Goal: Task Accomplishment & Management: Complete application form

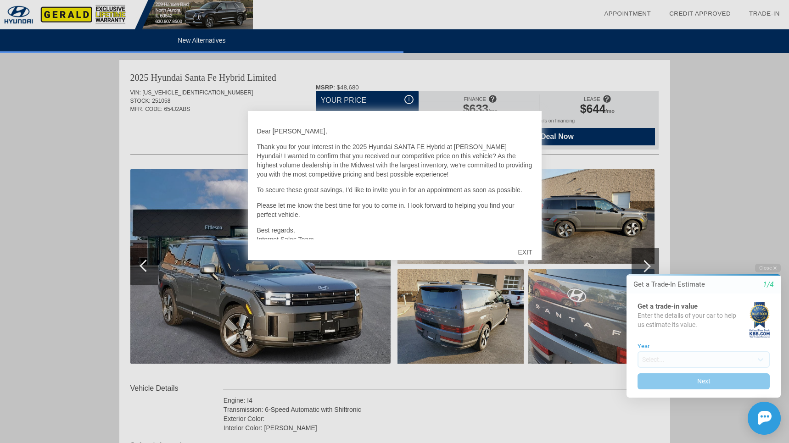
click at [523, 252] on div "EXIT" at bounding box center [524, 253] width 33 height 28
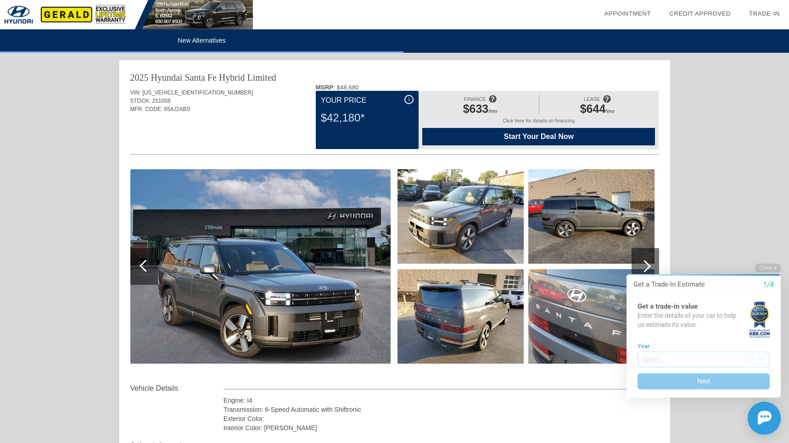
click at [470, 320] on img at bounding box center [460, 316] width 126 height 95
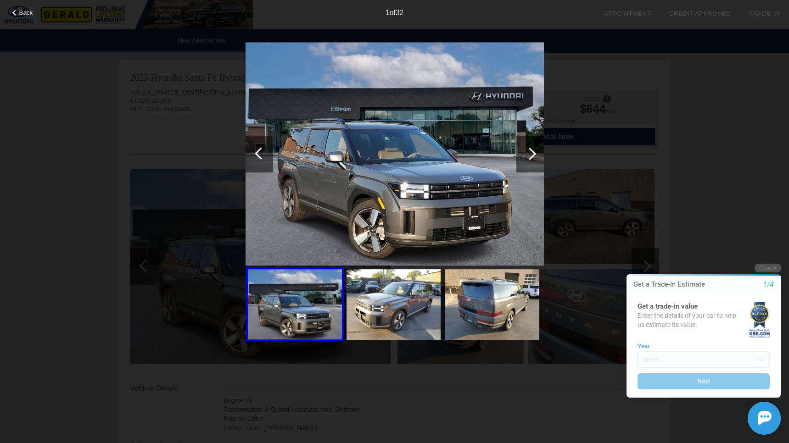
click at [533, 151] on div at bounding box center [529, 154] width 12 height 12
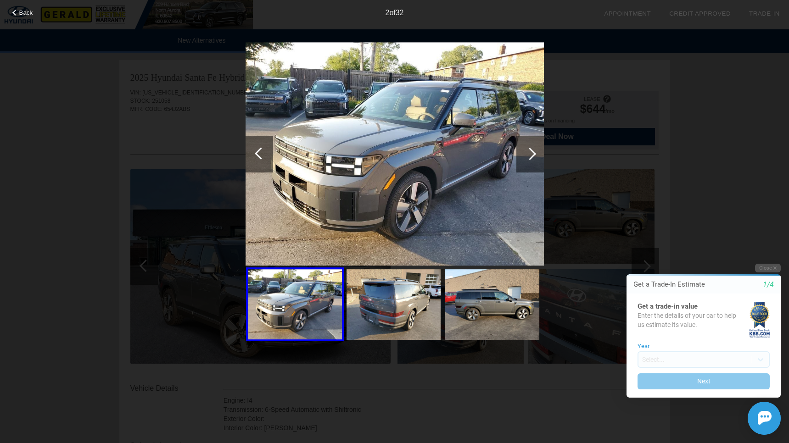
click at [533, 151] on div at bounding box center [529, 154] width 12 height 12
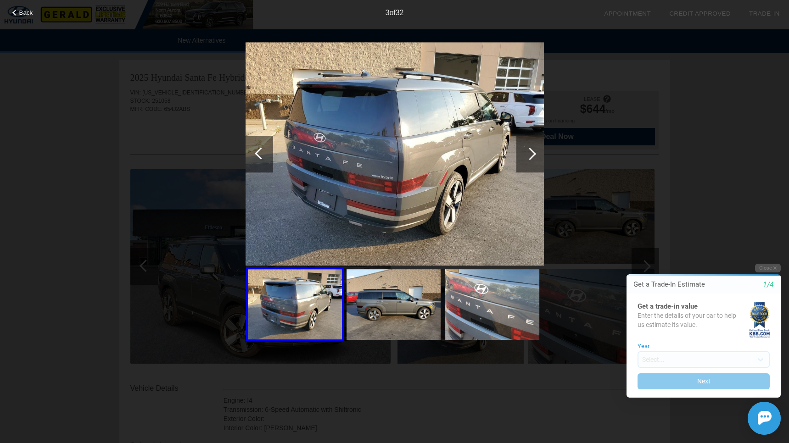
click at [260, 156] on div at bounding box center [261, 153] width 12 height 12
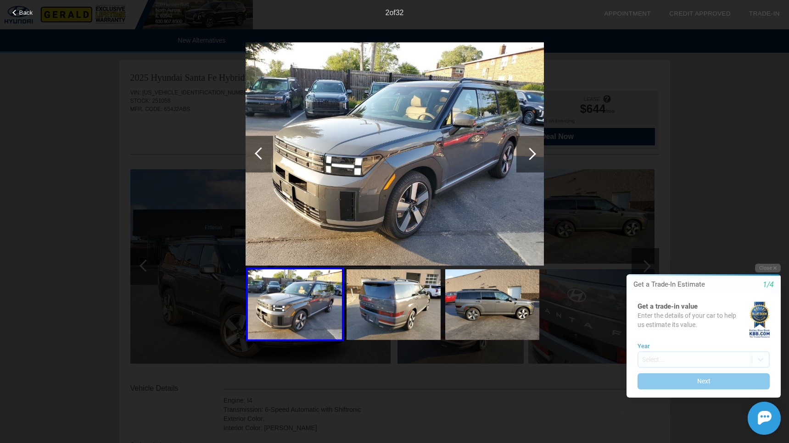
click at [260, 156] on div at bounding box center [261, 153] width 12 height 12
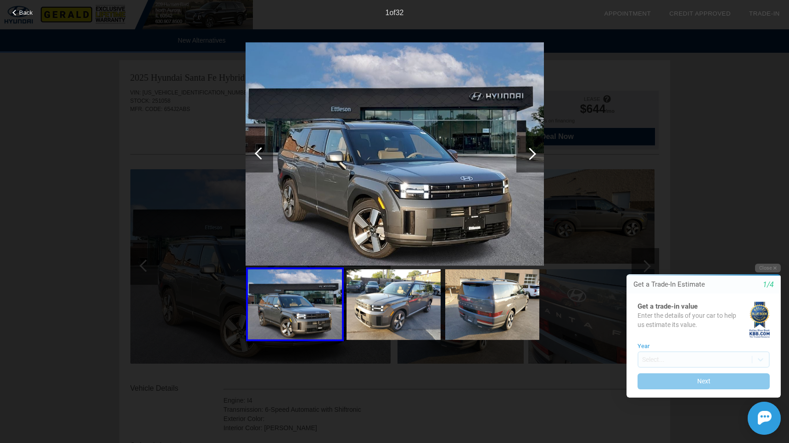
click at [534, 153] on div at bounding box center [529, 154] width 12 height 12
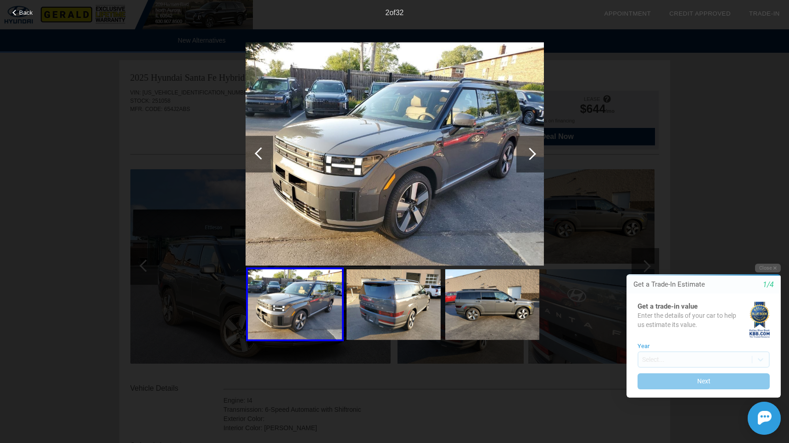
click at [534, 153] on div at bounding box center [529, 154] width 12 height 12
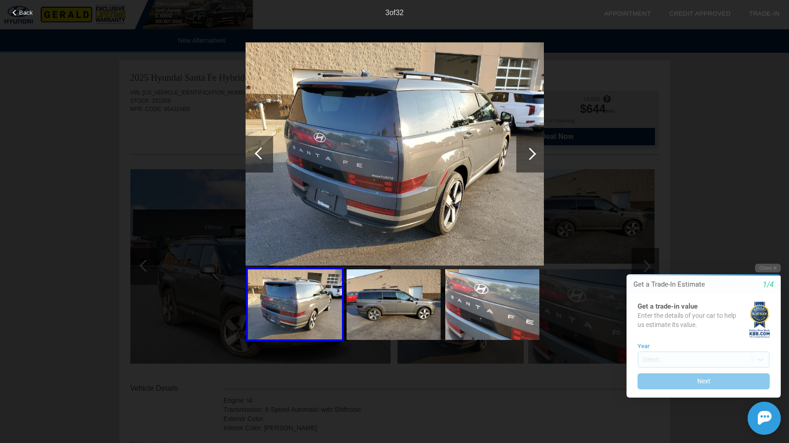
click at [534, 154] on div at bounding box center [529, 154] width 12 height 12
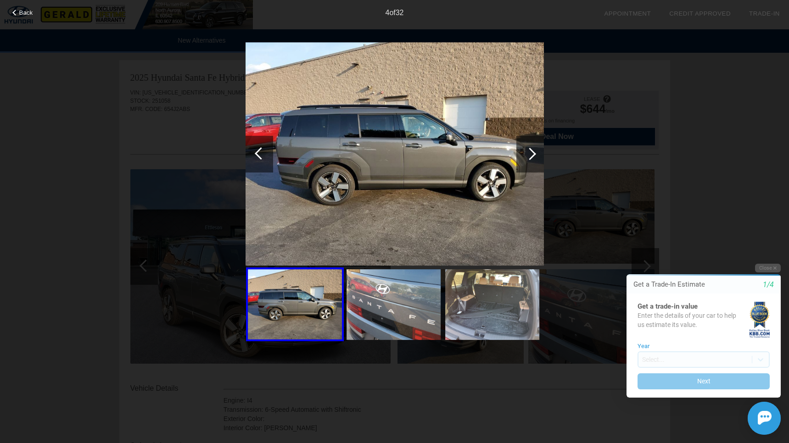
click at [534, 154] on div at bounding box center [529, 154] width 12 height 12
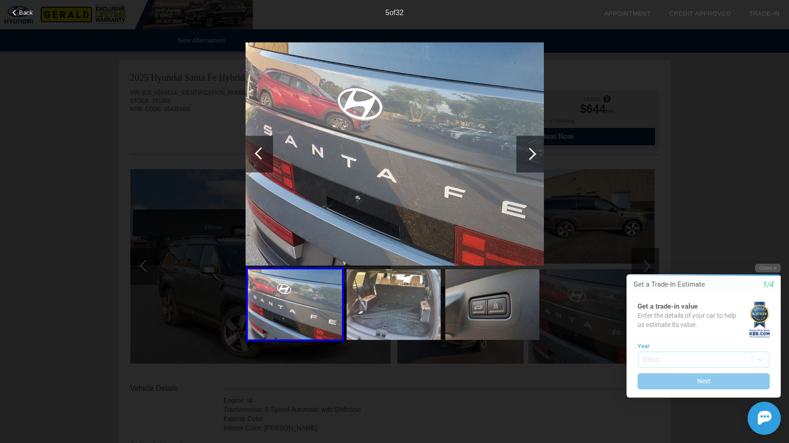
click at [534, 154] on div at bounding box center [529, 154] width 12 height 12
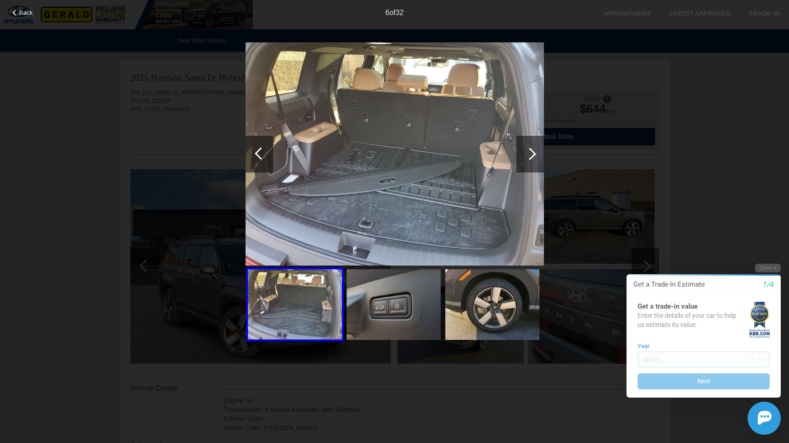
click at [530, 156] on div at bounding box center [529, 154] width 12 height 12
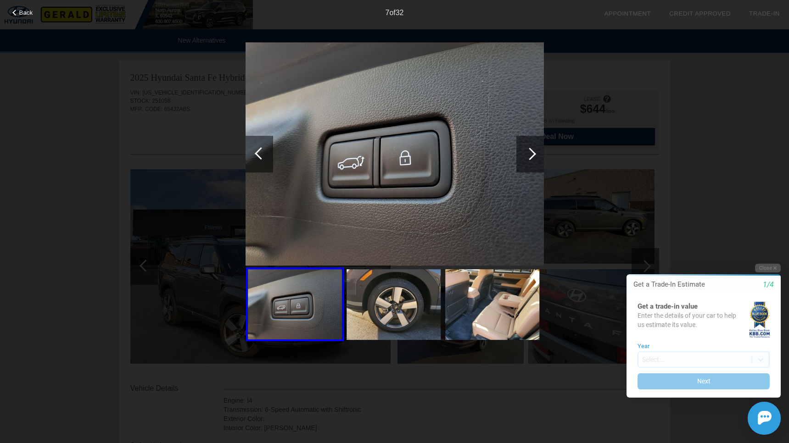
click at [530, 156] on div at bounding box center [529, 154] width 12 height 12
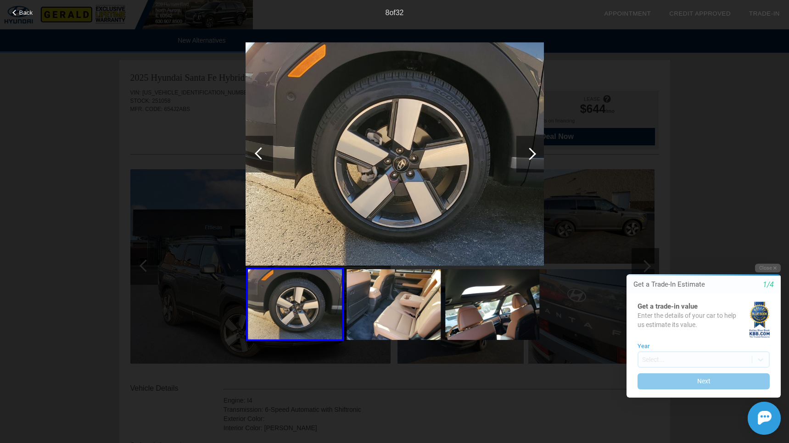
click at [530, 156] on div at bounding box center [529, 154] width 12 height 12
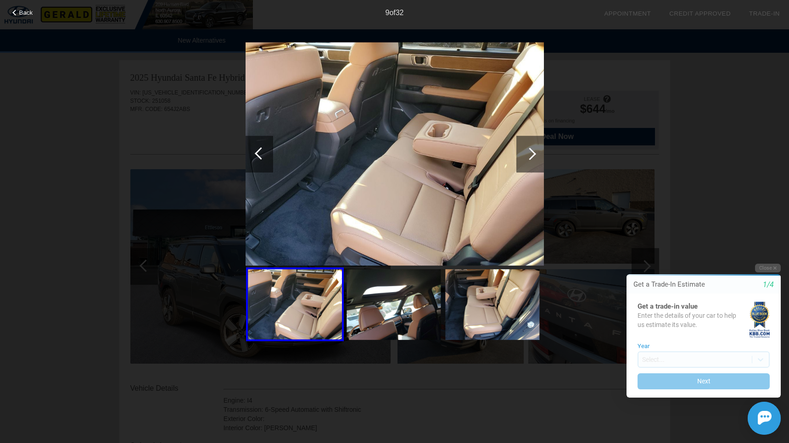
click at [530, 156] on div at bounding box center [529, 154] width 12 height 12
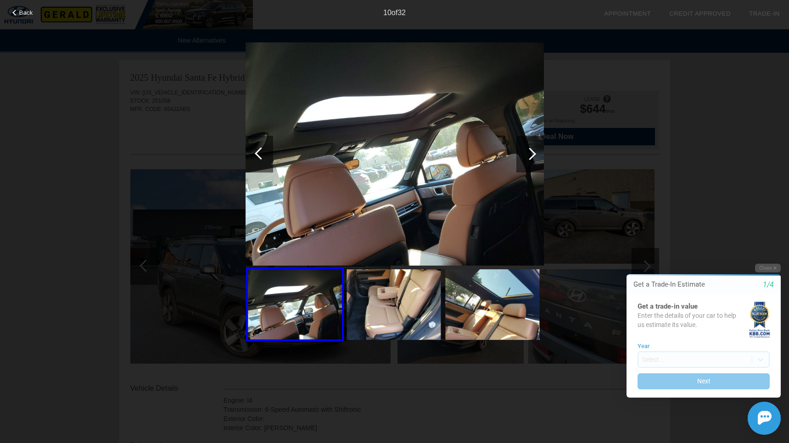
click at [530, 156] on div at bounding box center [529, 154] width 12 height 12
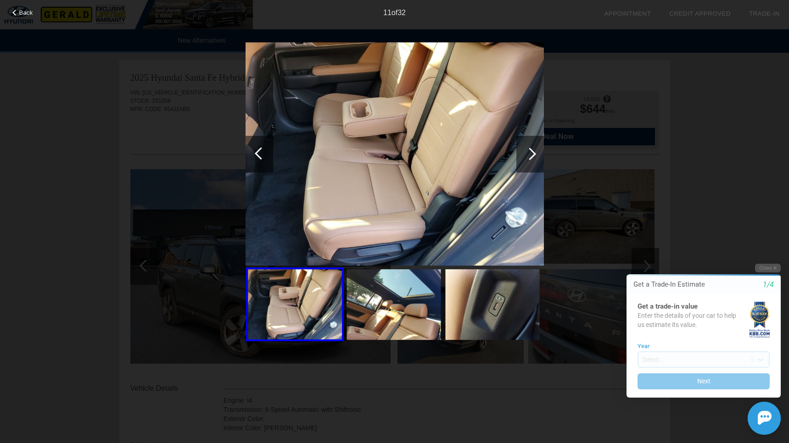
click at [530, 156] on div at bounding box center [529, 154] width 12 height 12
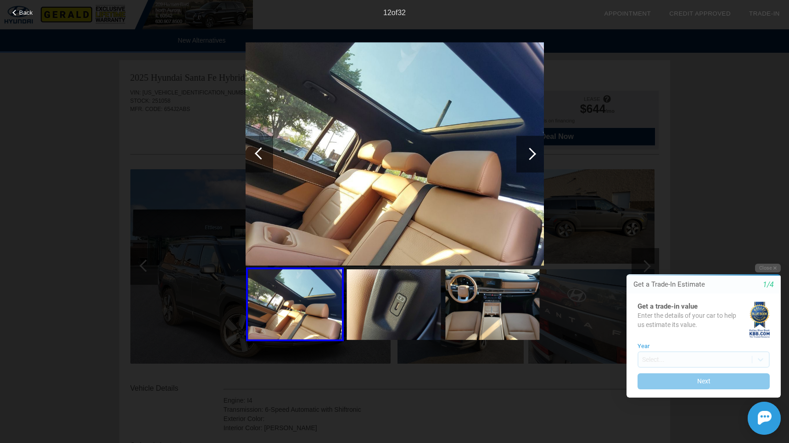
click at [530, 156] on div at bounding box center [529, 154] width 12 height 12
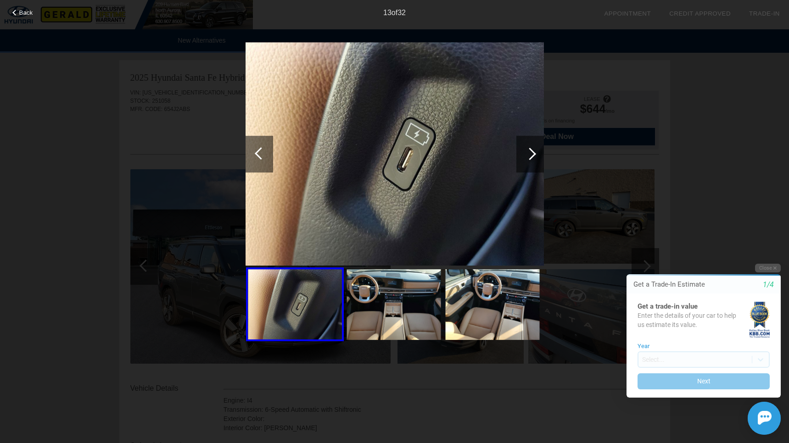
click at [530, 156] on div at bounding box center [529, 154] width 12 height 12
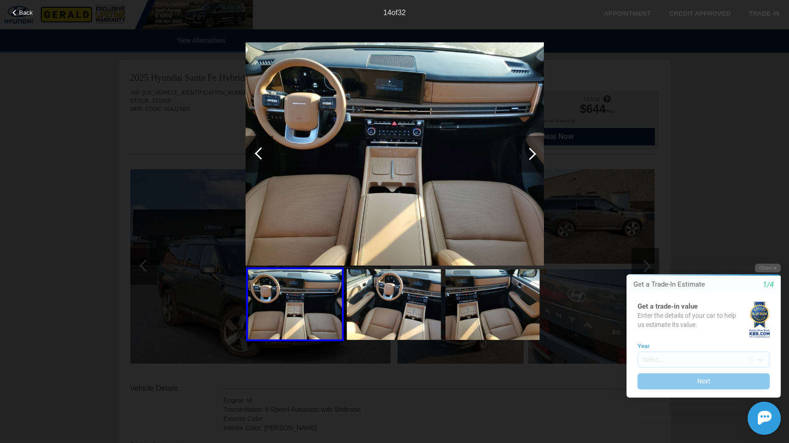
click at [530, 156] on div at bounding box center [529, 154] width 12 height 12
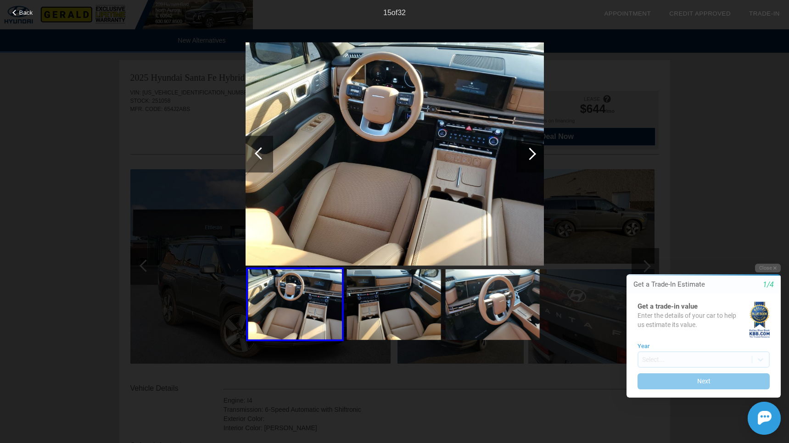
click at [530, 156] on div at bounding box center [529, 154] width 12 height 12
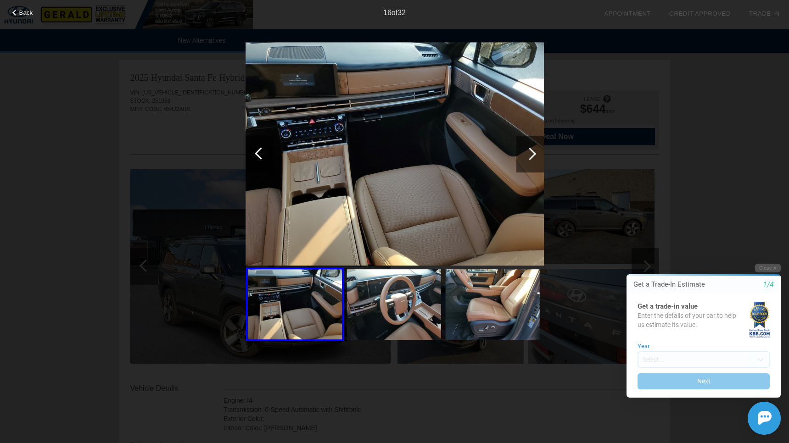
click at [530, 156] on div at bounding box center [529, 154] width 12 height 12
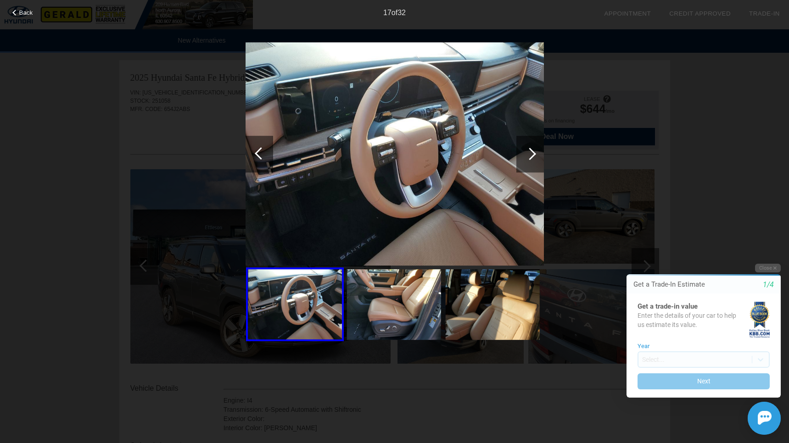
click at [530, 156] on div at bounding box center [529, 154] width 12 height 12
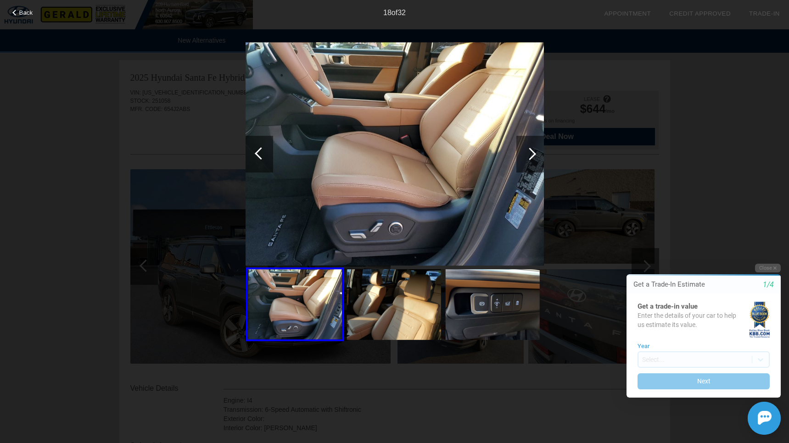
click at [530, 156] on div at bounding box center [529, 154] width 12 height 12
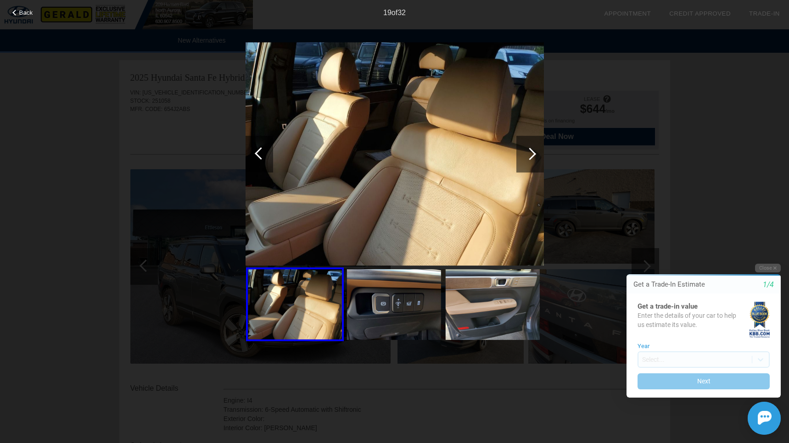
click at [530, 156] on div at bounding box center [529, 154] width 12 height 12
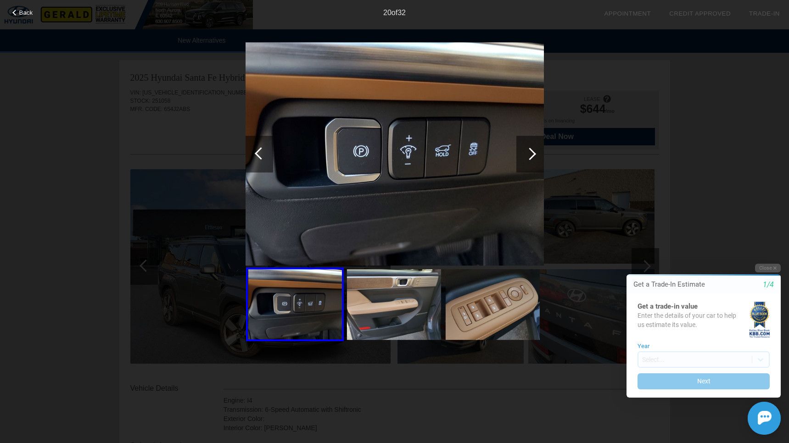
click at [530, 156] on div at bounding box center [529, 154] width 12 height 12
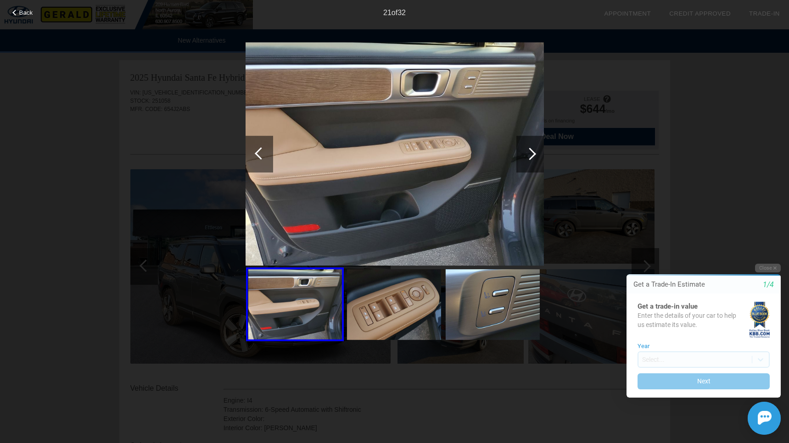
click at [530, 156] on div at bounding box center [529, 154] width 12 height 12
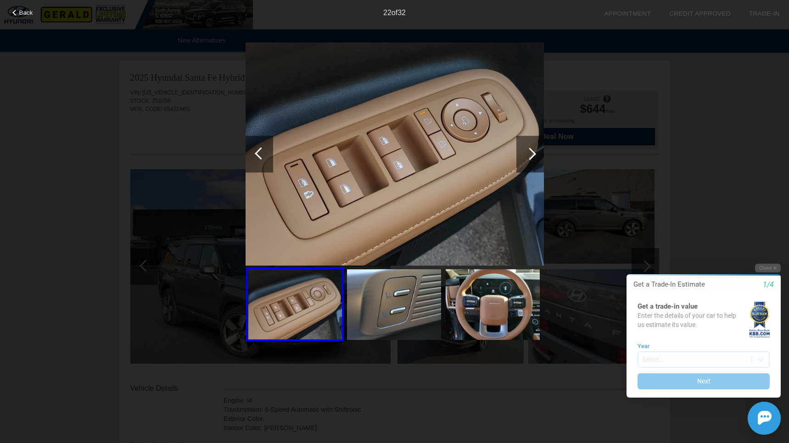
click at [530, 156] on div at bounding box center [529, 154] width 12 height 12
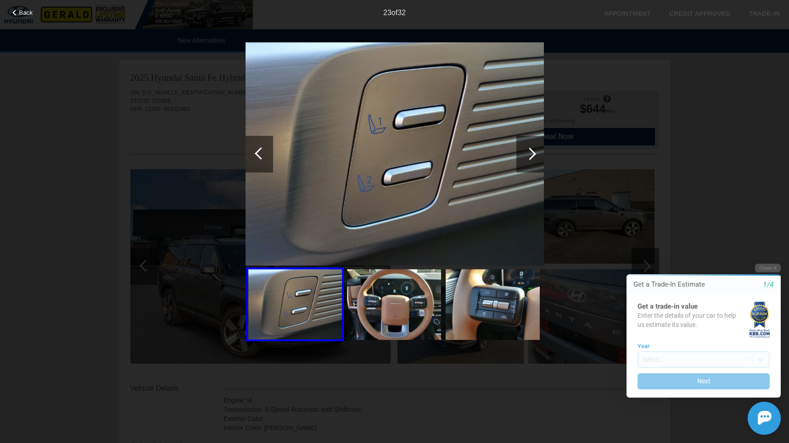
click at [534, 157] on div at bounding box center [530, 154] width 28 height 37
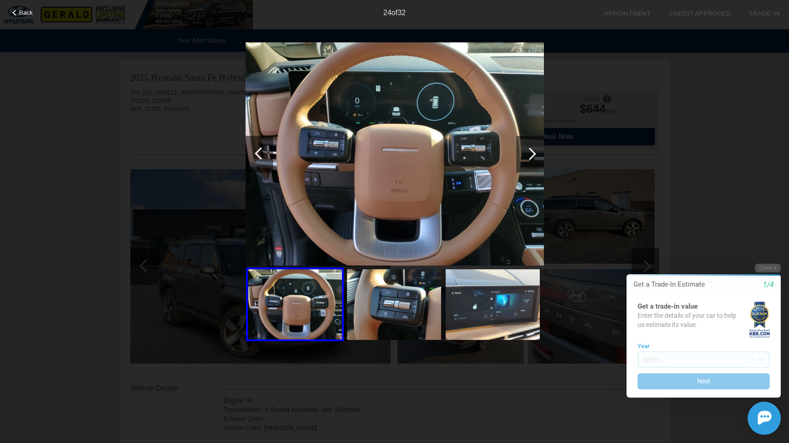
click at [534, 157] on div at bounding box center [530, 154] width 28 height 37
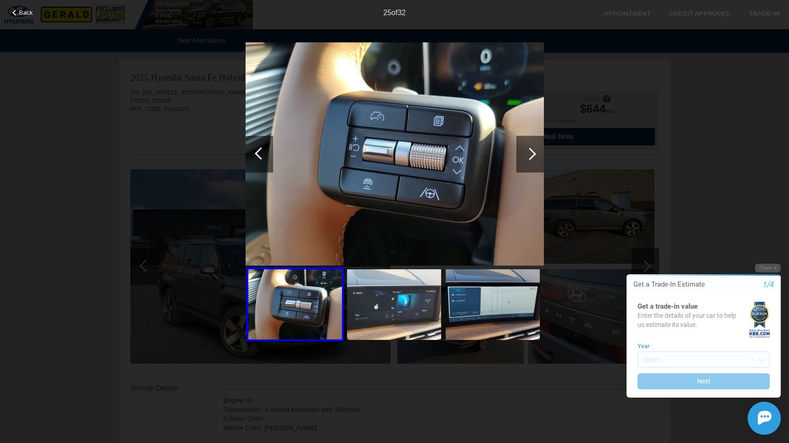
click at [534, 157] on div at bounding box center [530, 154] width 28 height 37
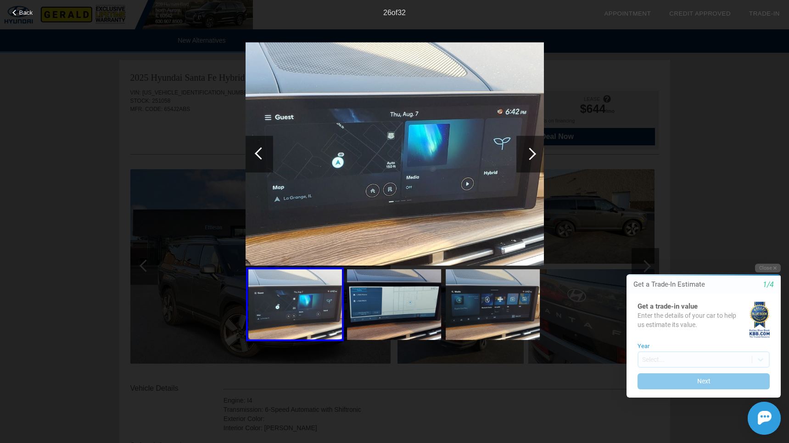
click at [534, 157] on div at bounding box center [530, 154] width 28 height 37
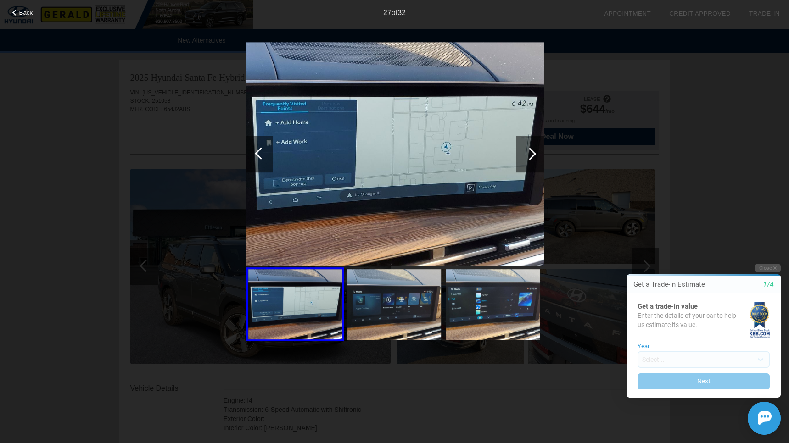
click at [534, 157] on div at bounding box center [530, 154] width 28 height 37
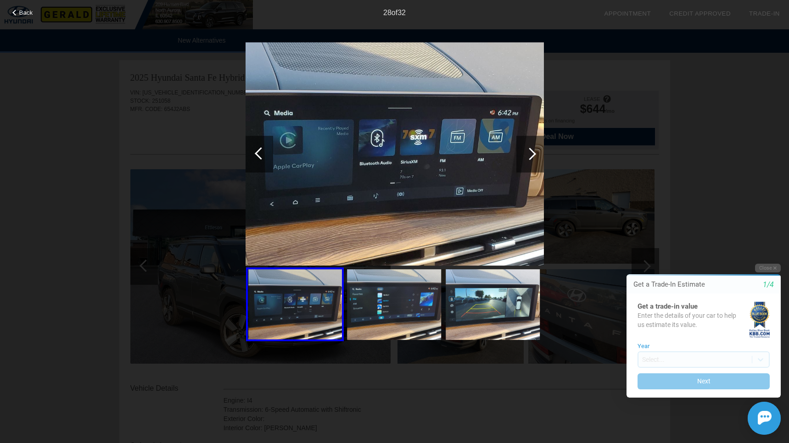
click at [533, 156] on div at bounding box center [529, 154] width 12 height 12
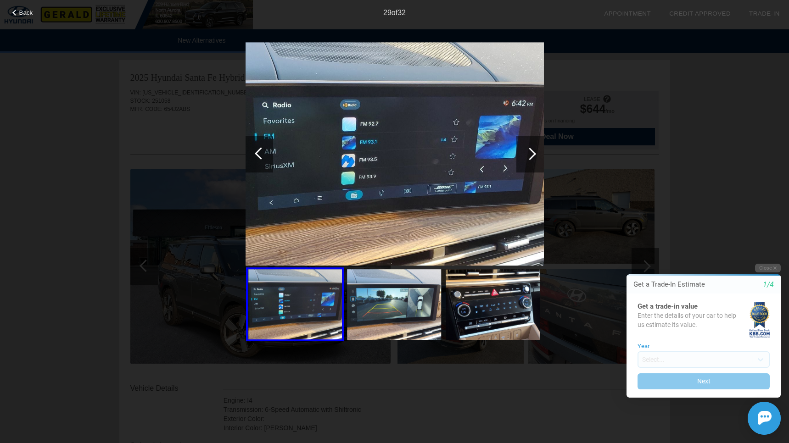
click at [533, 156] on div at bounding box center [529, 154] width 12 height 12
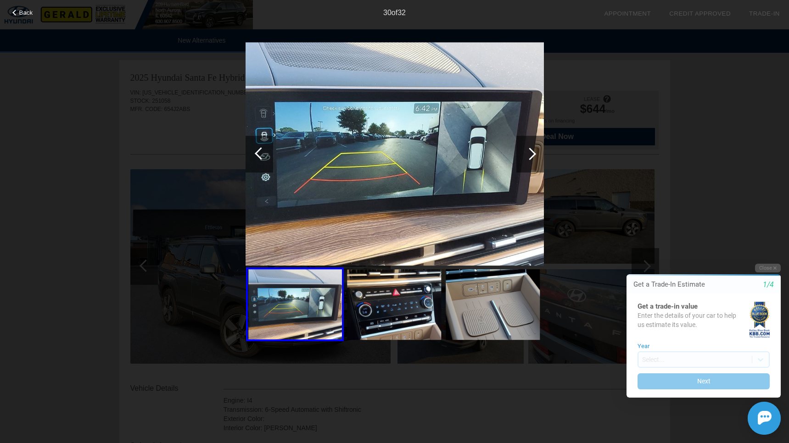
click at [533, 156] on div at bounding box center [529, 154] width 12 height 12
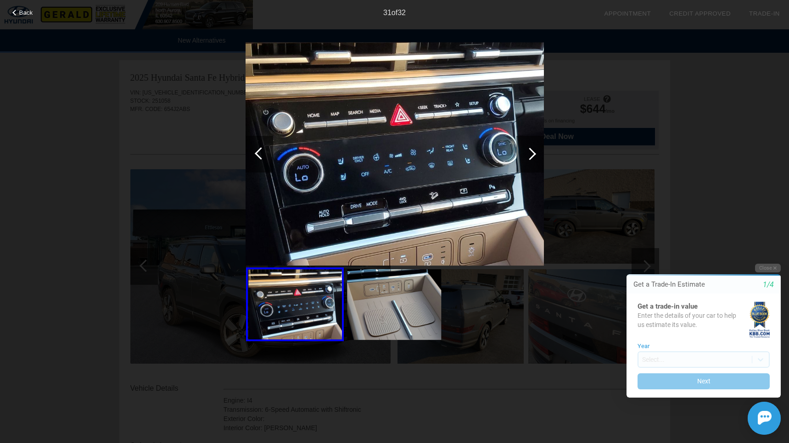
click at [533, 156] on div at bounding box center [529, 154] width 12 height 12
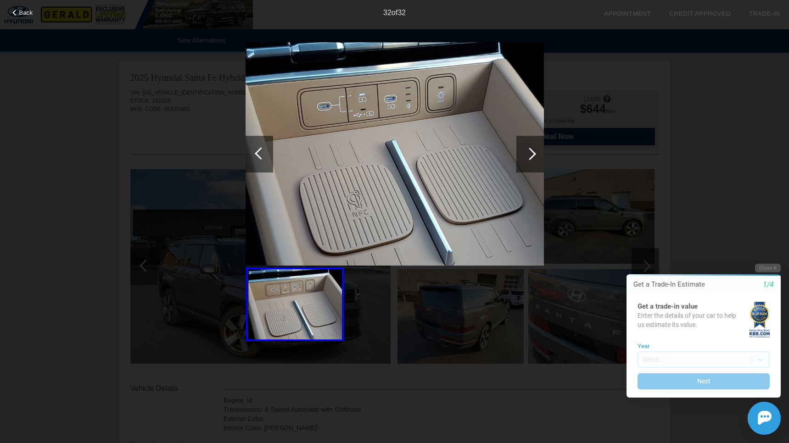
click at [533, 156] on div at bounding box center [529, 154] width 12 height 12
click at [532, 156] on div at bounding box center [529, 154] width 12 height 12
click at [530, 151] on div at bounding box center [529, 154] width 12 height 12
click at [23, 11] on span "Back" at bounding box center [26, 12] width 14 height 7
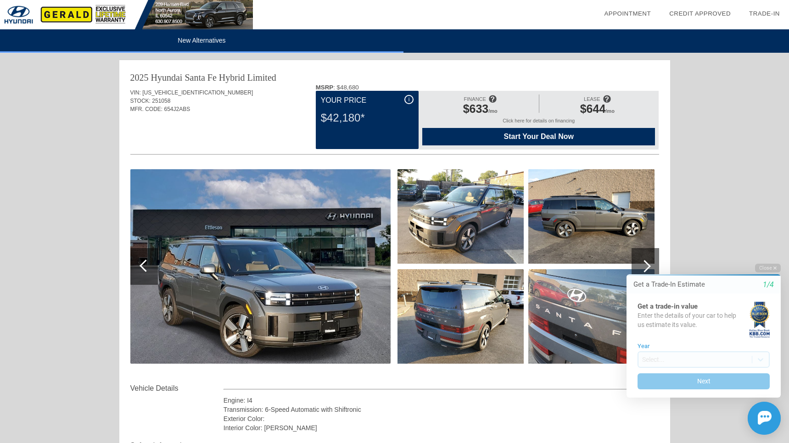
click at [546, 138] on span "Start Your Deal Now" at bounding box center [539, 137] width 210 height 8
